Goal: Task Accomplishment & Management: Use online tool/utility

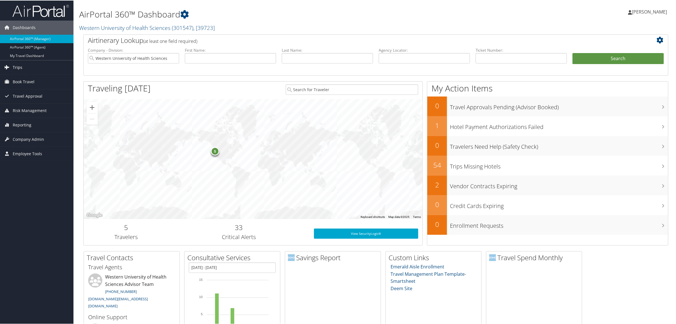
click at [24, 68] on link "Trips" at bounding box center [36, 67] width 73 height 14
click at [35, 79] on link "Airtinerary® Lookup" at bounding box center [36, 78] width 73 height 8
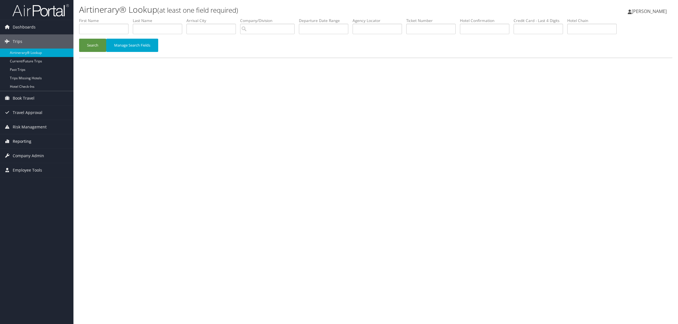
click at [29, 138] on span "Reporting" at bounding box center [22, 142] width 19 height 14
click at [47, 179] on link "Virtual Pay Lookup" at bounding box center [36, 178] width 73 height 8
click at [95, 26] on input "text" at bounding box center [103, 29] width 49 height 10
type input "marvin"
type input "yeboah"
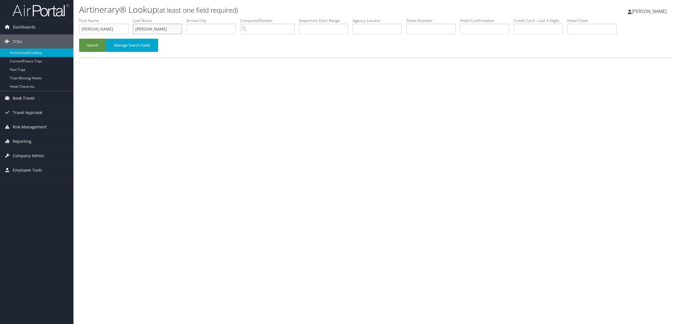
click at [79, 39] on button "Search" at bounding box center [92, 45] width 27 height 13
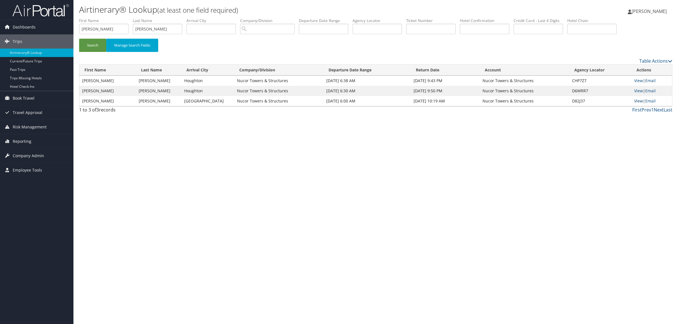
click at [641, 101] on link "View" at bounding box center [638, 100] width 9 height 5
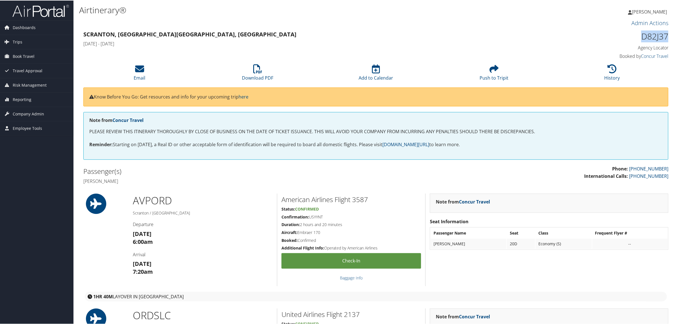
drag, startPoint x: 639, startPoint y: 36, endPoint x: 651, endPoint y: 33, distance: 12.5
click at [668, 36] on div "D82J37 Agency Locator Agency Locator D82J37 Booked by Concur Travel Booked by C…" at bounding box center [598, 45] width 148 height 32
copy h1 "D82J37"
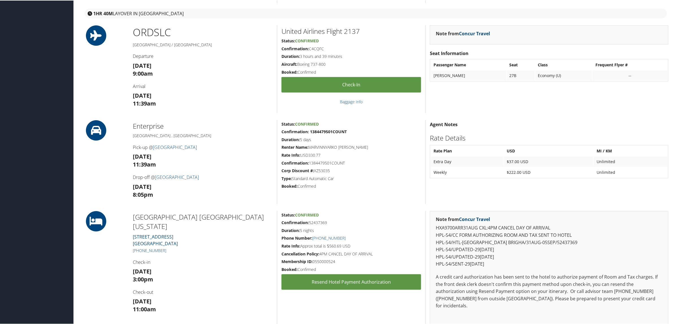
scroll to position [318, 0]
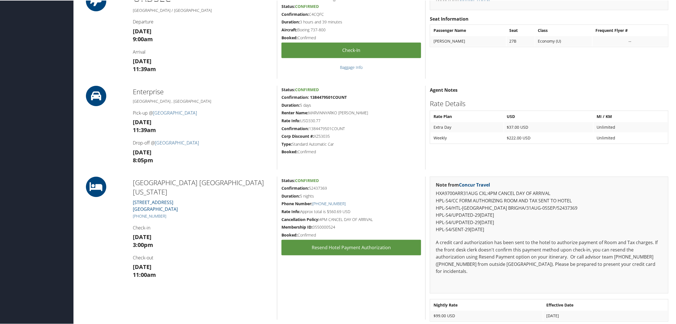
drag, startPoint x: 309, startPoint y: 188, endPoint x: 327, endPoint y: 187, distance: 18.2
click at [327, 187] on h5 "Confirmation: 52437369" at bounding box center [351, 188] width 140 height 6
copy h5 "52437369"
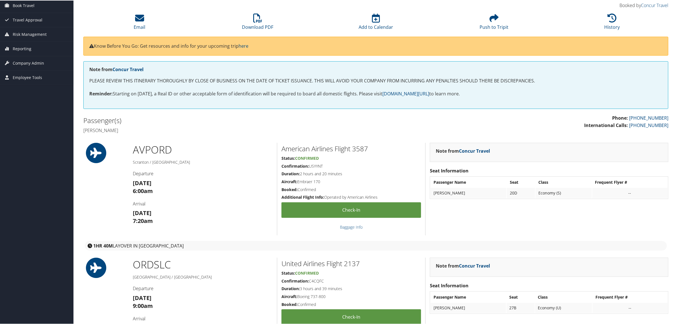
scroll to position [0, 0]
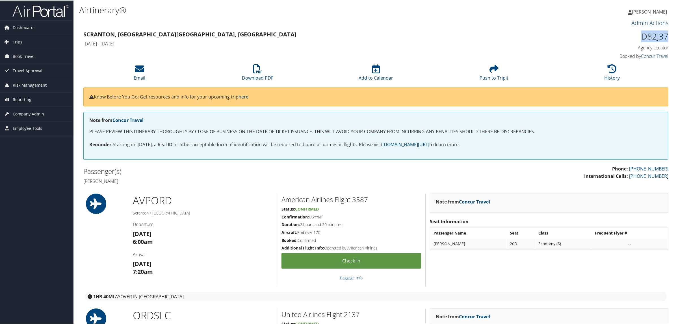
drag, startPoint x: 650, startPoint y: 32, endPoint x: 667, endPoint y: 31, distance: 17.0
click at [667, 31] on div "D82J37 Agency Locator Agency Locator D82J37 Booked by Concur Travel Booked by C…" at bounding box center [598, 45] width 148 height 32
copy h1 "D82J37"
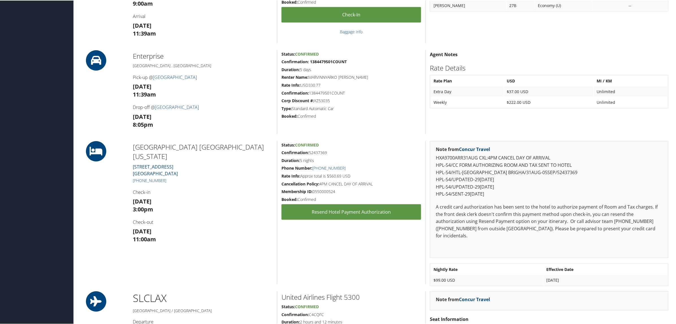
scroll to position [353, 0]
drag, startPoint x: 310, startPoint y: 151, endPoint x: 331, endPoint y: 154, distance: 21.7
click at [331, 154] on h5 "Confirmation: 52437369" at bounding box center [351, 153] width 140 height 6
copy h5 "52437369"
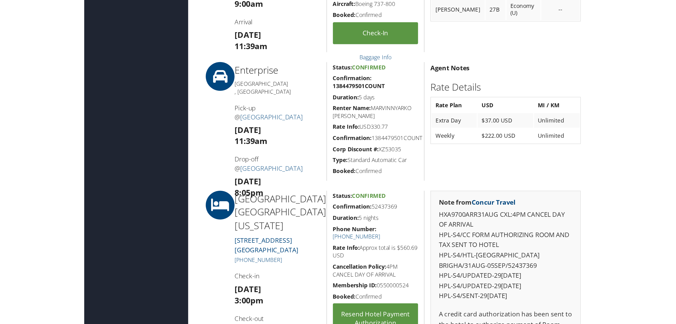
scroll to position [354, 0]
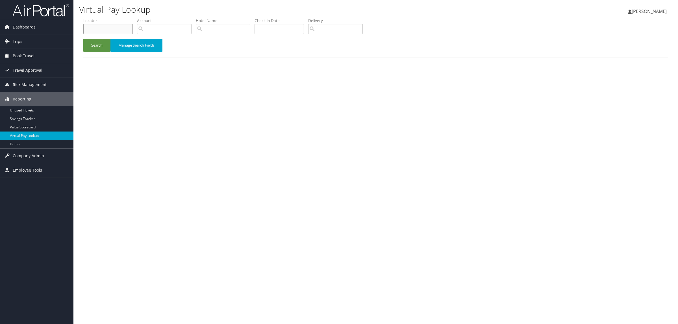
paste input "D82J37"
type input "D82J37"
click at [102, 38] on li "Locator D82J37" at bounding box center [110, 28] width 54 height 21
click at [102, 43] on button "Search" at bounding box center [96, 45] width 27 height 13
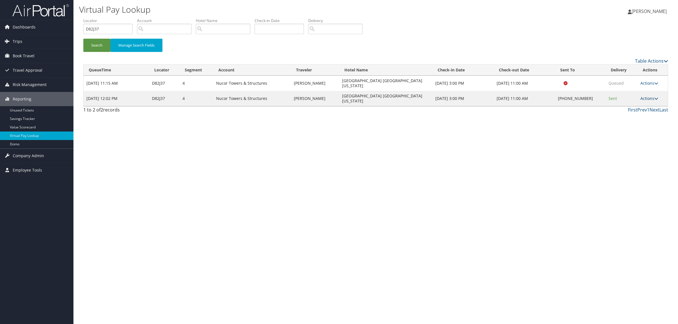
click at [646, 96] on link "Actions" at bounding box center [650, 98] width 18 height 5
click at [637, 109] on link "Logs" at bounding box center [632, 109] width 48 height 10
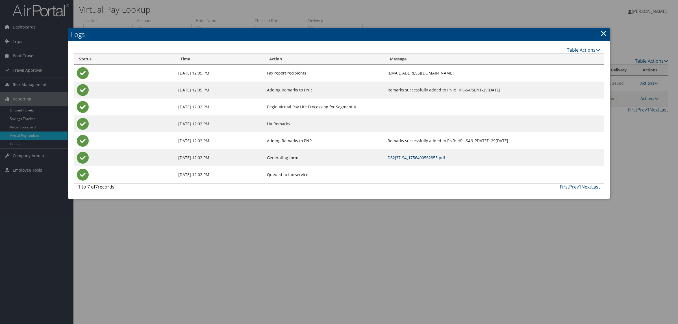
click at [388, 159] on link "D82J37-S4_1756490562855.pdf" at bounding box center [417, 157] width 58 height 5
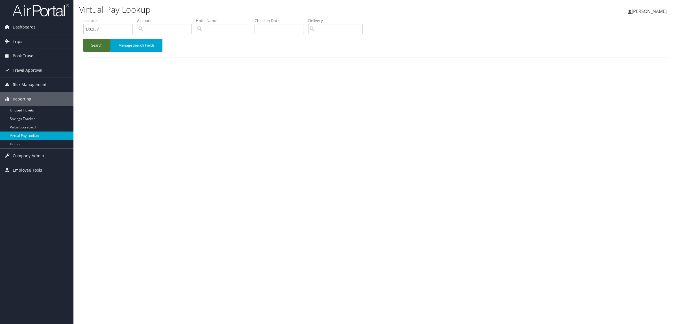
click at [109, 44] on button "Search" at bounding box center [96, 45] width 27 height 13
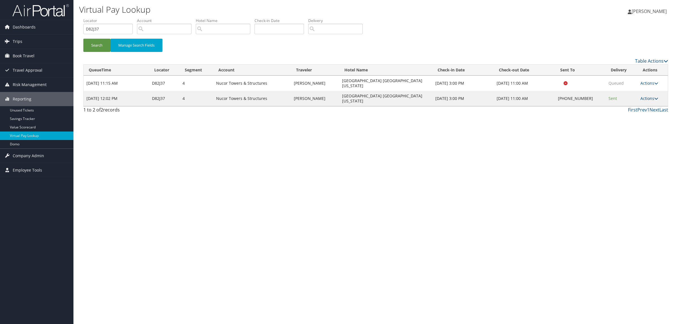
click at [648, 96] on link "Actions" at bounding box center [650, 98] width 18 height 5
click at [622, 99] on link "Resend" at bounding box center [632, 99] width 48 height 10
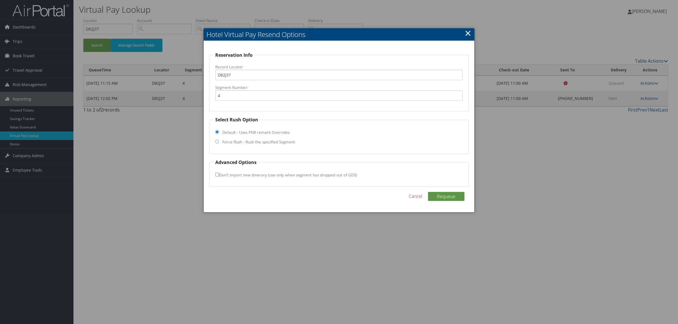
click at [242, 142] on label "Force Rush - Rush the specified Segment" at bounding box center [258, 142] width 73 height 6
click at [219, 142] on input "Force Rush - Rush the specified Segment" at bounding box center [217, 142] width 4 height 4
radio input "true"
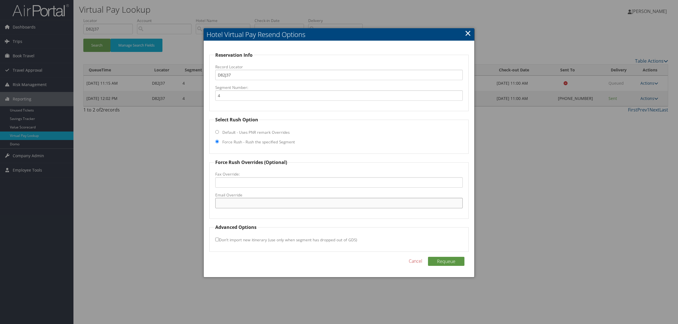
click at [238, 205] on input "Email Override" at bounding box center [339, 203] width 248 height 10
type input "[PERSON_NAME][EMAIL_ADDRESS][PERSON_NAME][PERSON_NAME][DOMAIN_NAME]"
click at [441, 263] on button "Requeue" at bounding box center [446, 261] width 36 height 9
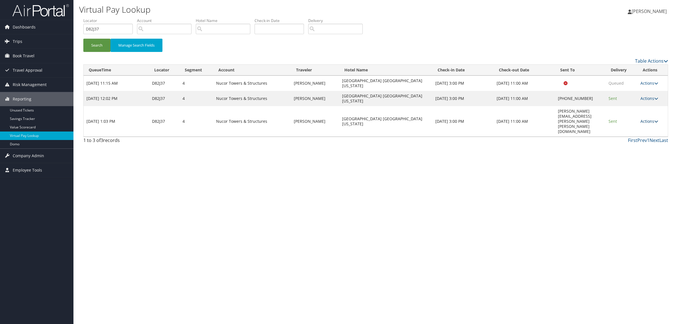
click at [647, 119] on link "Actions" at bounding box center [650, 121] width 18 height 5
click at [637, 108] on link "Resend" at bounding box center [641, 110] width 36 height 10
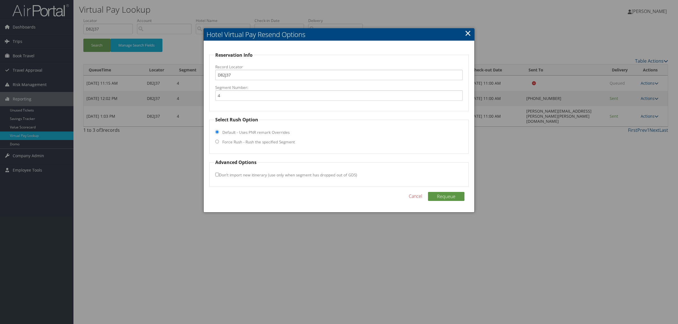
click at [234, 142] on label "Force Rush - Rush the specified Segment" at bounding box center [258, 142] width 73 height 6
click at [219, 142] on input "Force Rush - Rush the specified Segment" at bounding box center [217, 142] width 4 height 4
radio input "true"
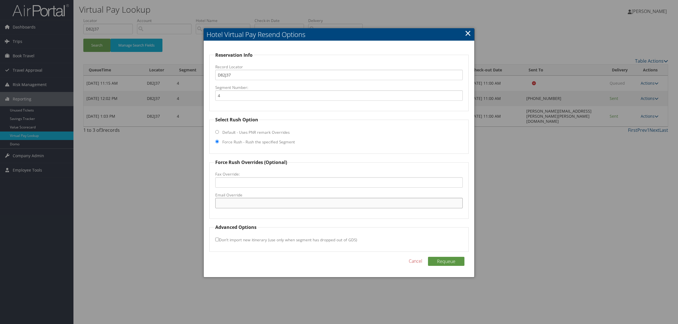
click at [248, 200] on input "Email Override" at bounding box center [339, 203] width 248 height 10
type input "[PERSON_NAME][EMAIL_ADDRESS][PERSON_NAME][PERSON_NAME][DOMAIN_NAME]"
click at [443, 260] on button "Requeue" at bounding box center [446, 261] width 36 height 9
